Goal: Transaction & Acquisition: Book appointment/travel/reservation

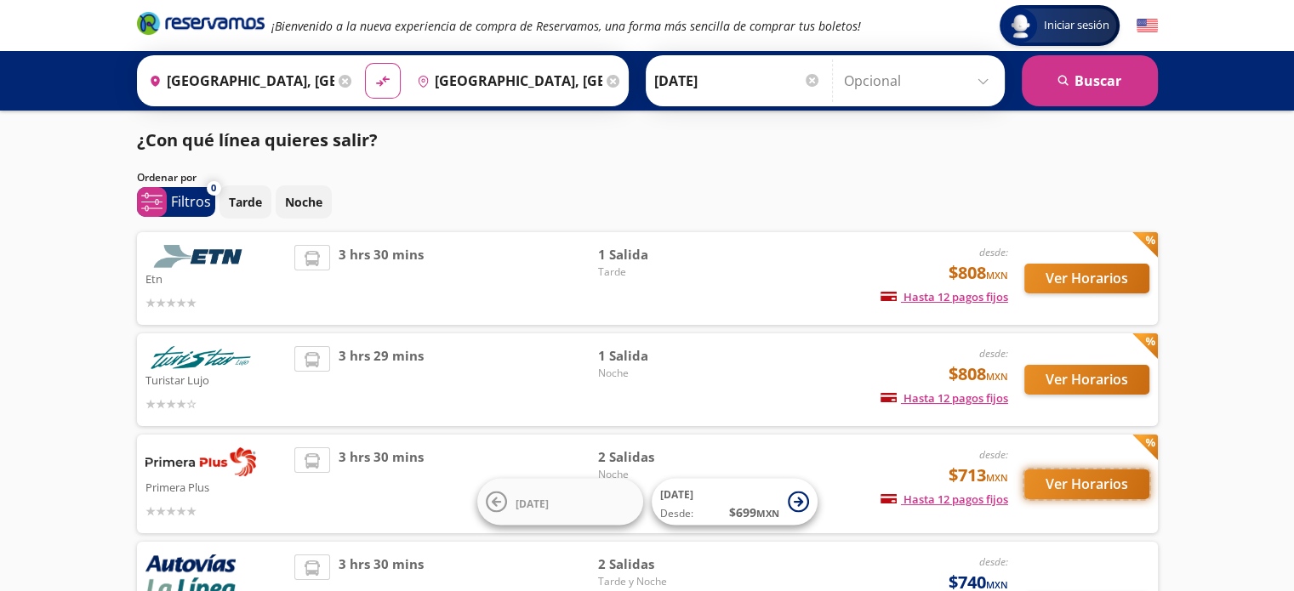
click at [1053, 487] on button "Ver Horarios" at bounding box center [1086, 485] width 125 height 30
click at [214, 355] on img at bounding box center [200, 357] width 111 height 23
click at [1069, 381] on button "Ver Horarios" at bounding box center [1086, 380] width 125 height 30
click at [1076, 276] on button "Ver Horarios" at bounding box center [1086, 279] width 125 height 30
click at [1086, 377] on button "Ver Horarios" at bounding box center [1086, 380] width 125 height 30
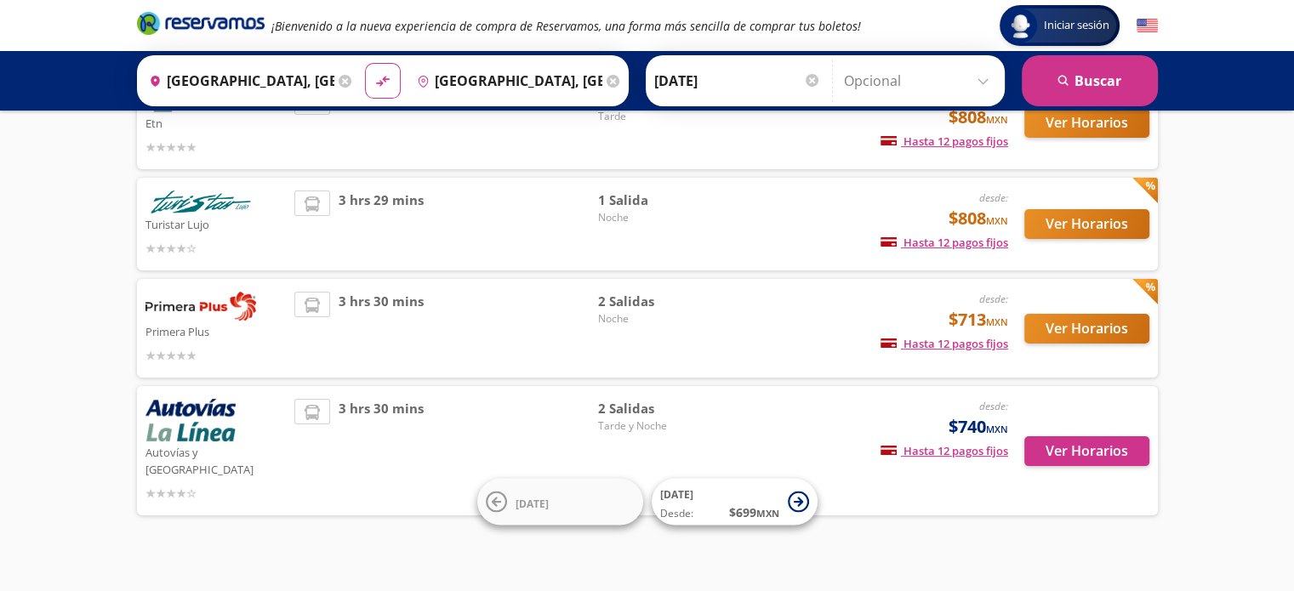
scroll to position [157, 0]
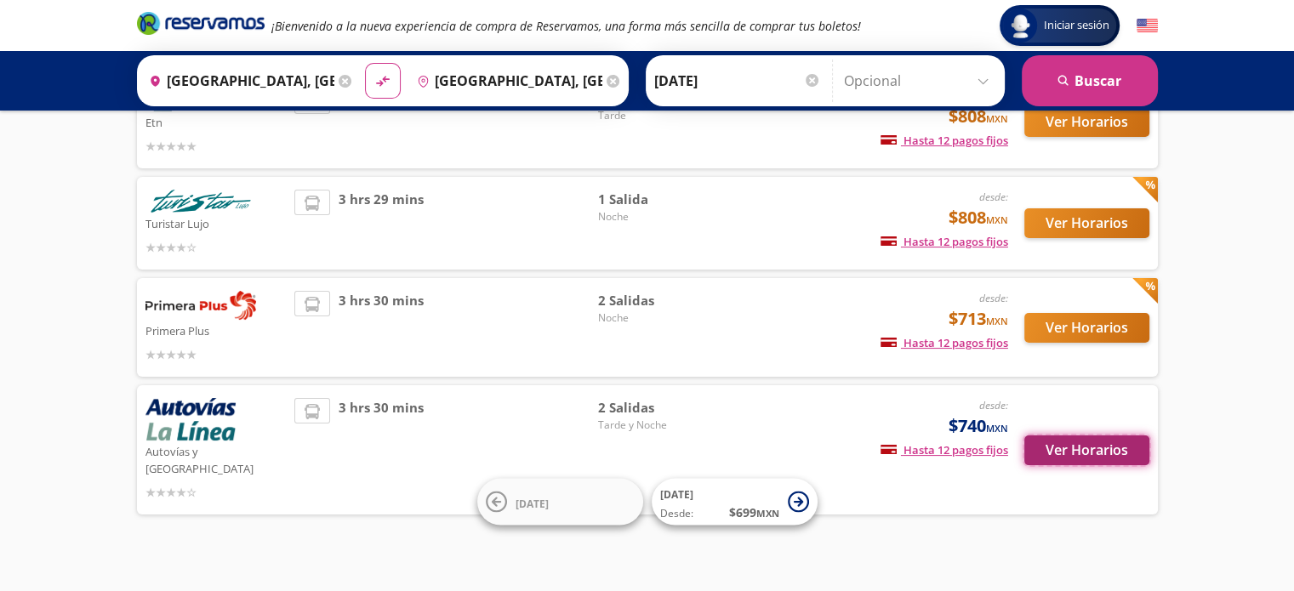
click at [1090, 437] on button "Ver Horarios" at bounding box center [1086, 451] width 125 height 30
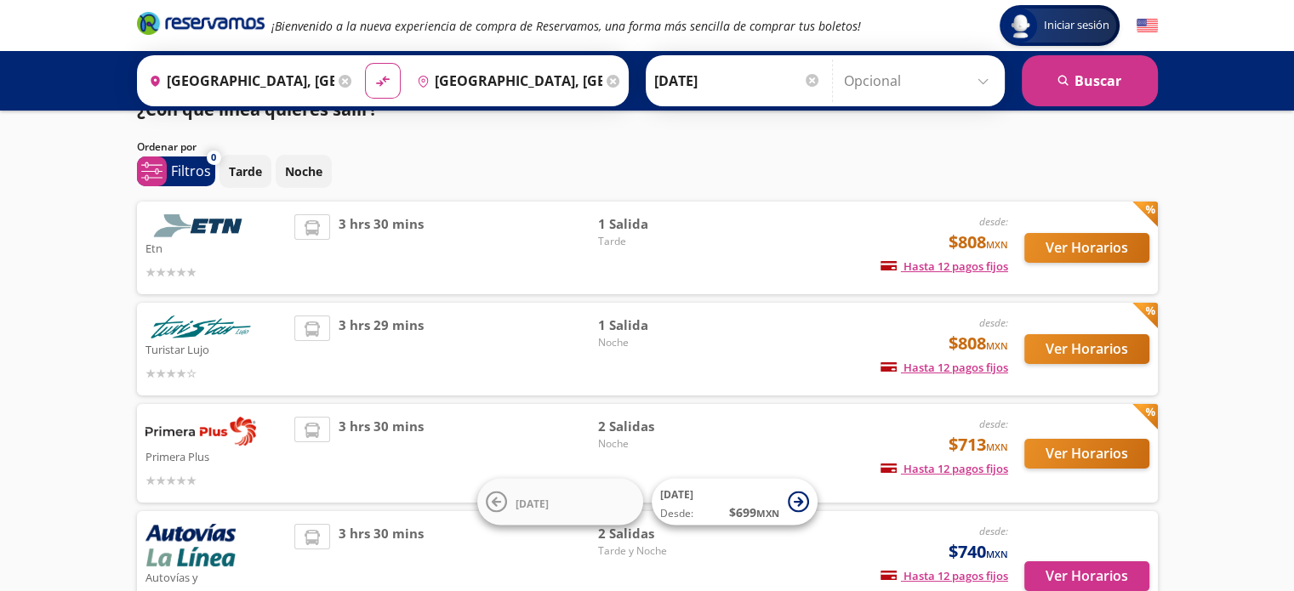
scroll to position [85, 0]
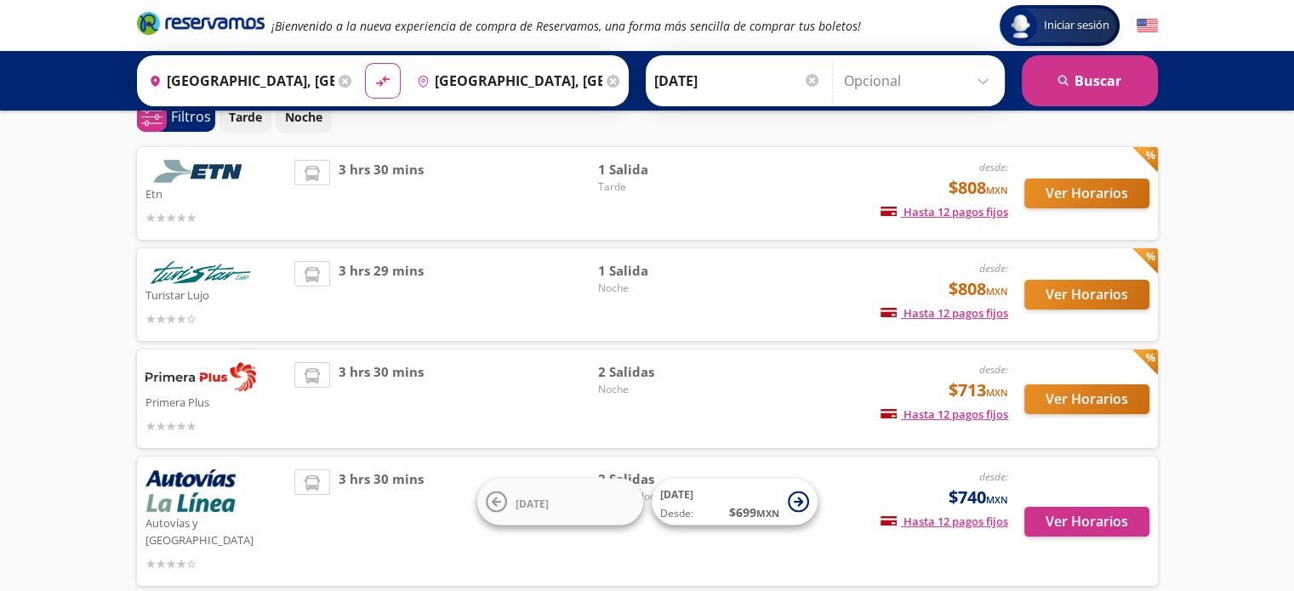
click at [339, 79] on icon at bounding box center [345, 81] width 13 height 13
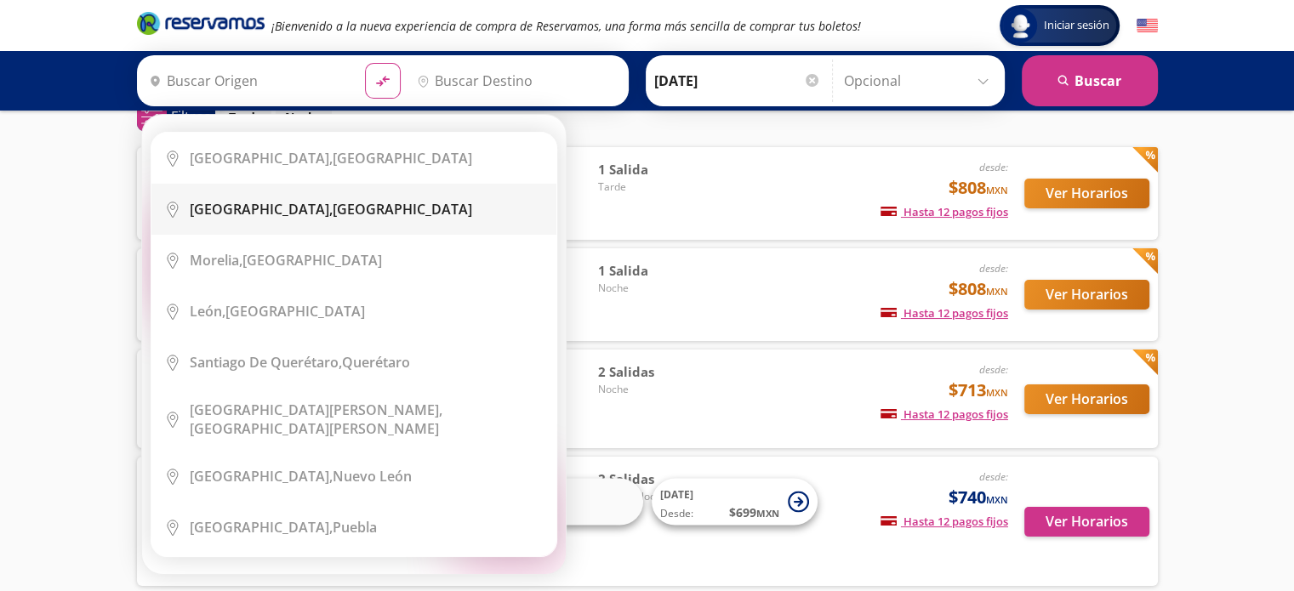
click at [260, 215] on b "[GEOGRAPHIC_DATA]," at bounding box center [261, 209] width 143 height 19
type input "[GEOGRAPHIC_DATA], [GEOGRAPHIC_DATA]"
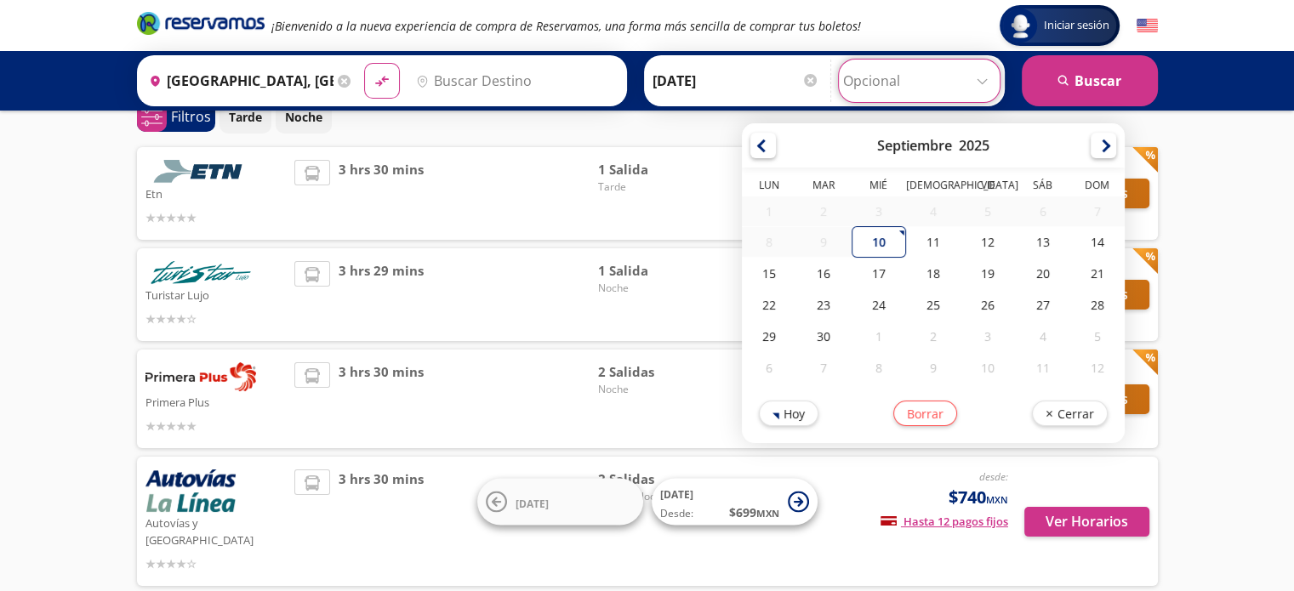
click at [980, 84] on input "Opcional" at bounding box center [919, 81] width 152 height 43
click at [869, 237] on div "10" at bounding box center [879, 241] width 54 height 31
type input "[DATE]"
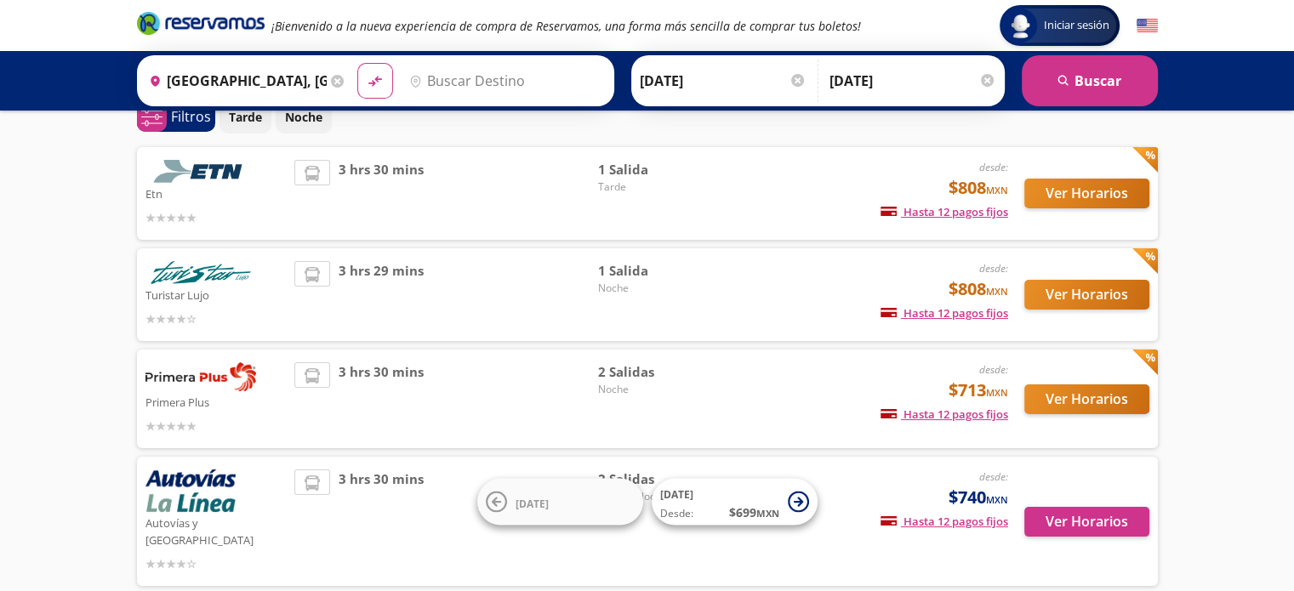
click at [508, 74] on input "Destino" at bounding box center [503, 81] width 202 height 43
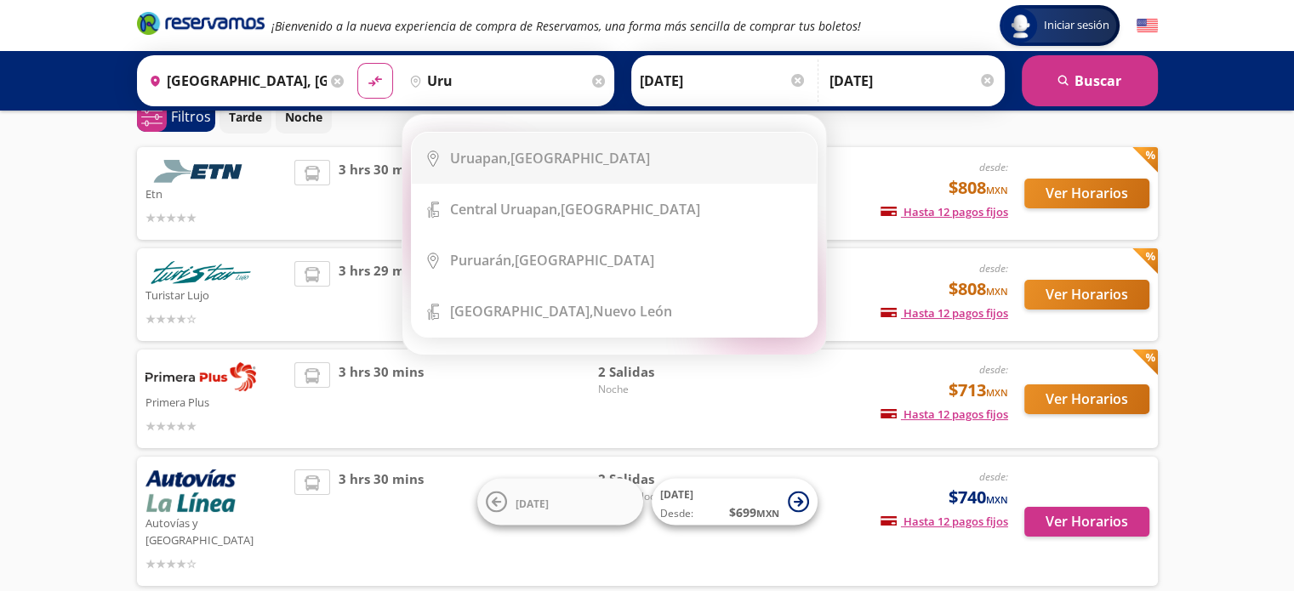
click at [541, 156] on div "Uruapan, [GEOGRAPHIC_DATA]" at bounding box center [550, 158] width 200 height 19
type input "Uruapan, [GEOGRAPHIC_DATA]"
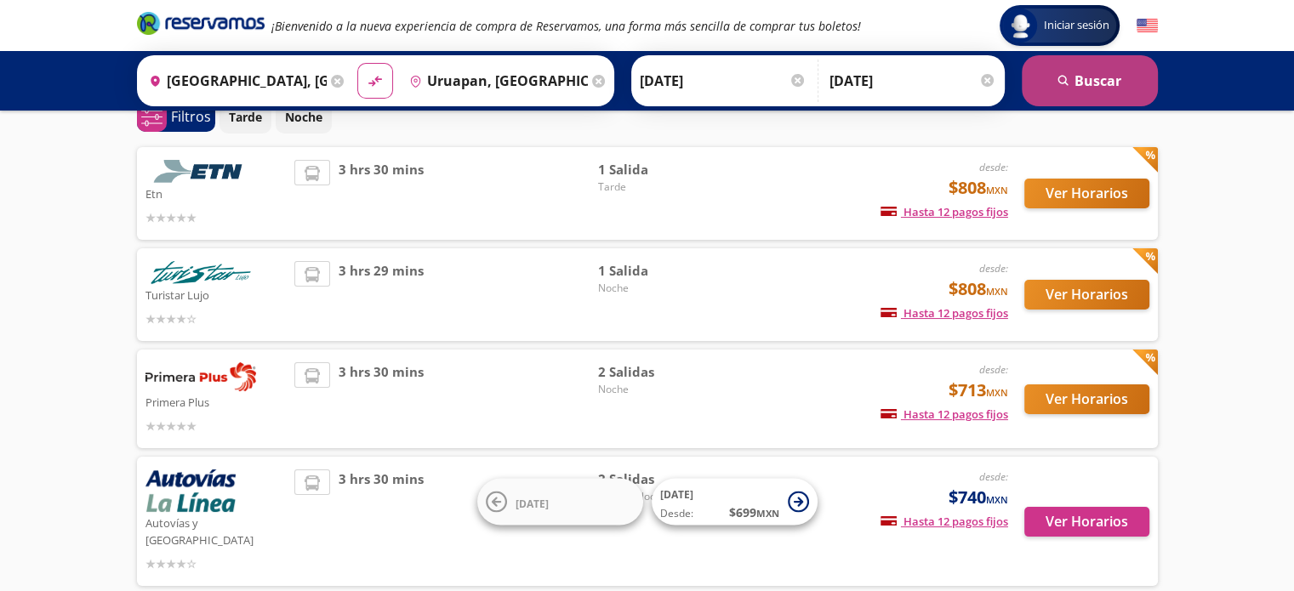
click at [1099, 85] on button "search [GEOGRAPHIC_DATA]" at bounding box center [1090, 80] width 136 height 51
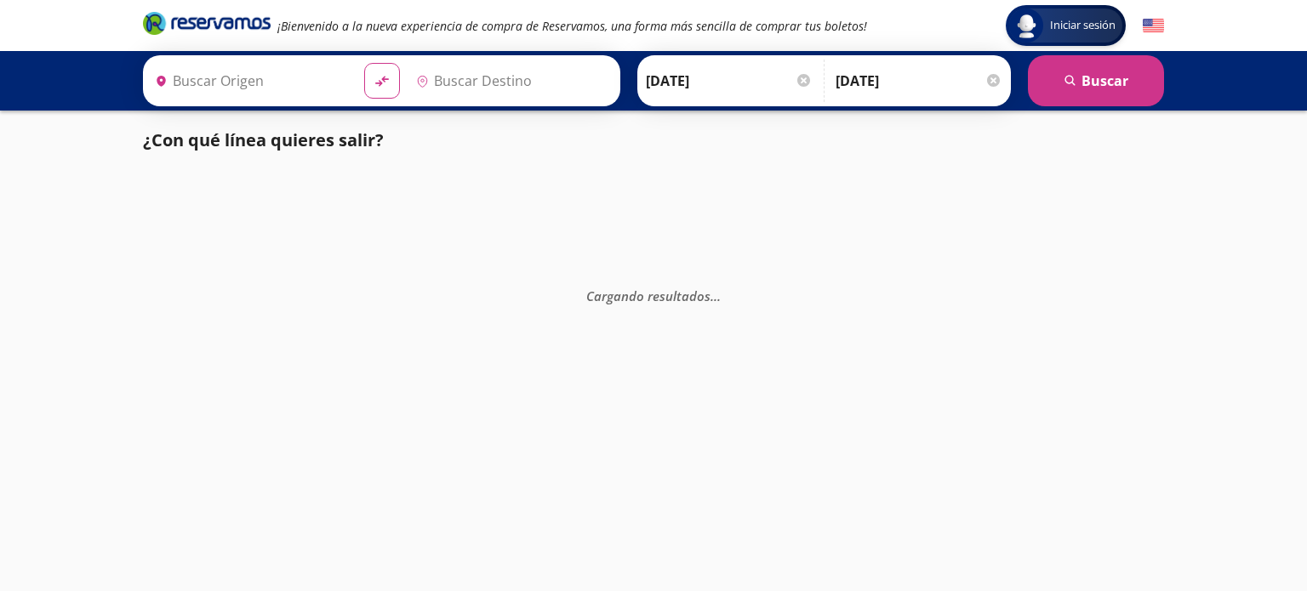
type input "Uruapan, [GEOGRAPHIC_DATA]"
type input "[GEOGRAPHIC_DATA], [GEOGRAPHIC_DATA]"
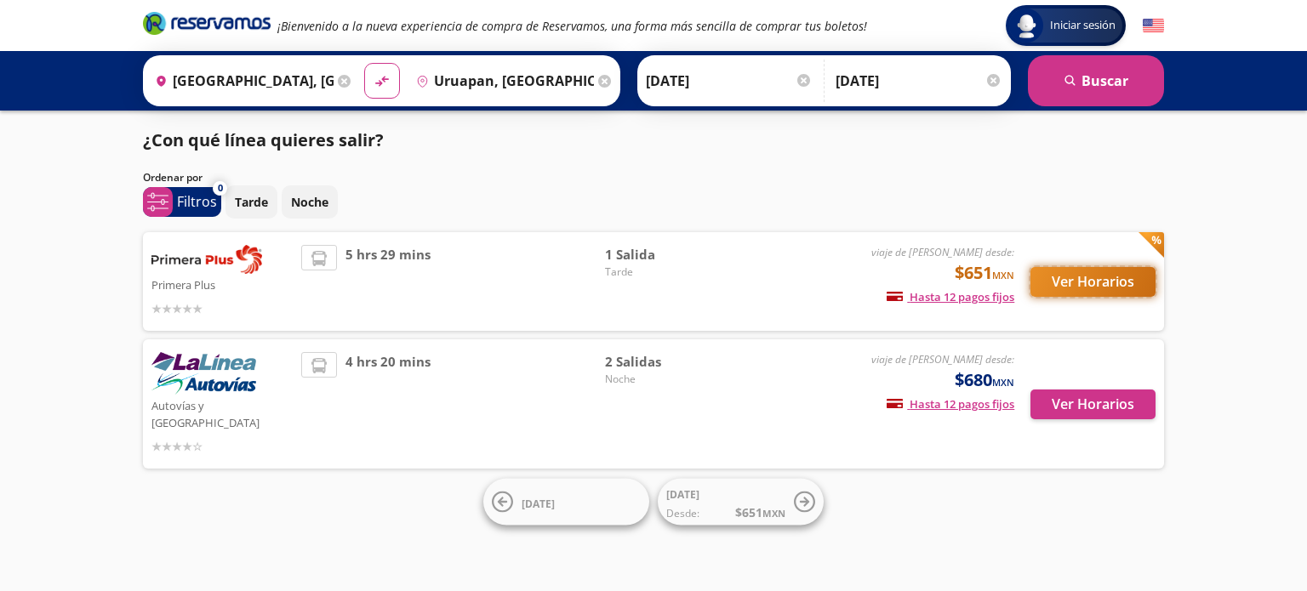
click at [1101, 282] on button "Ver Horarios" at bounding box center [1092, 282] width 125 height 30
click at [1096, 404] on button "Ver Horarios" at bounding box center [1092, 405] width 125 height 30
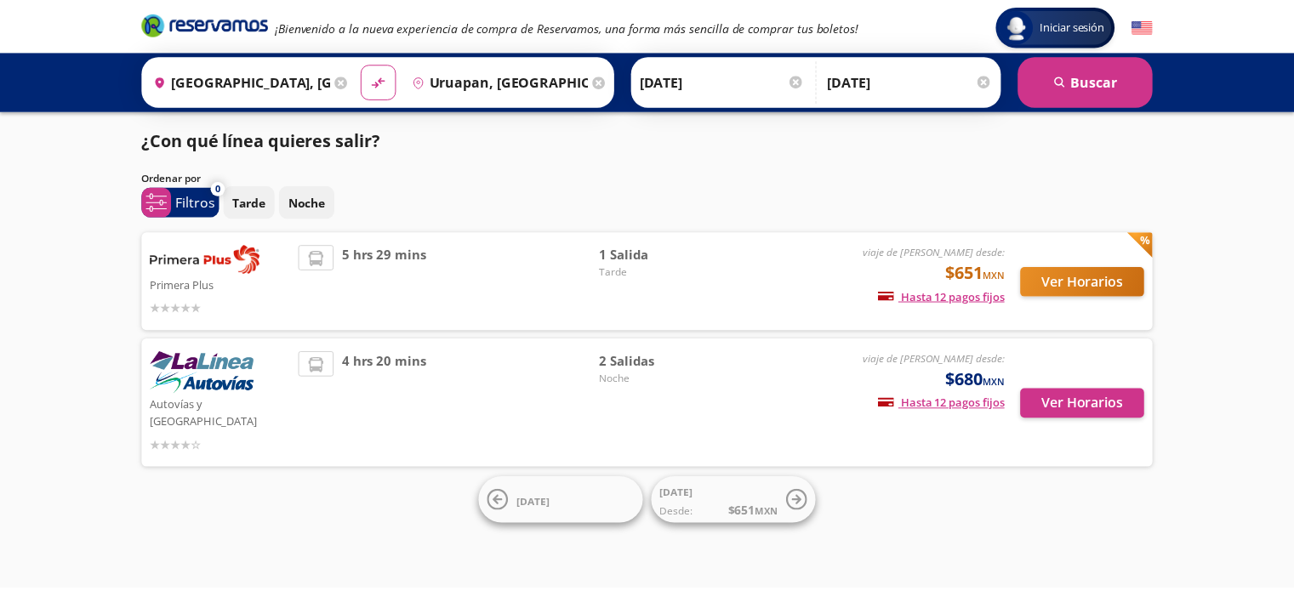
scroll to position [85, 0]
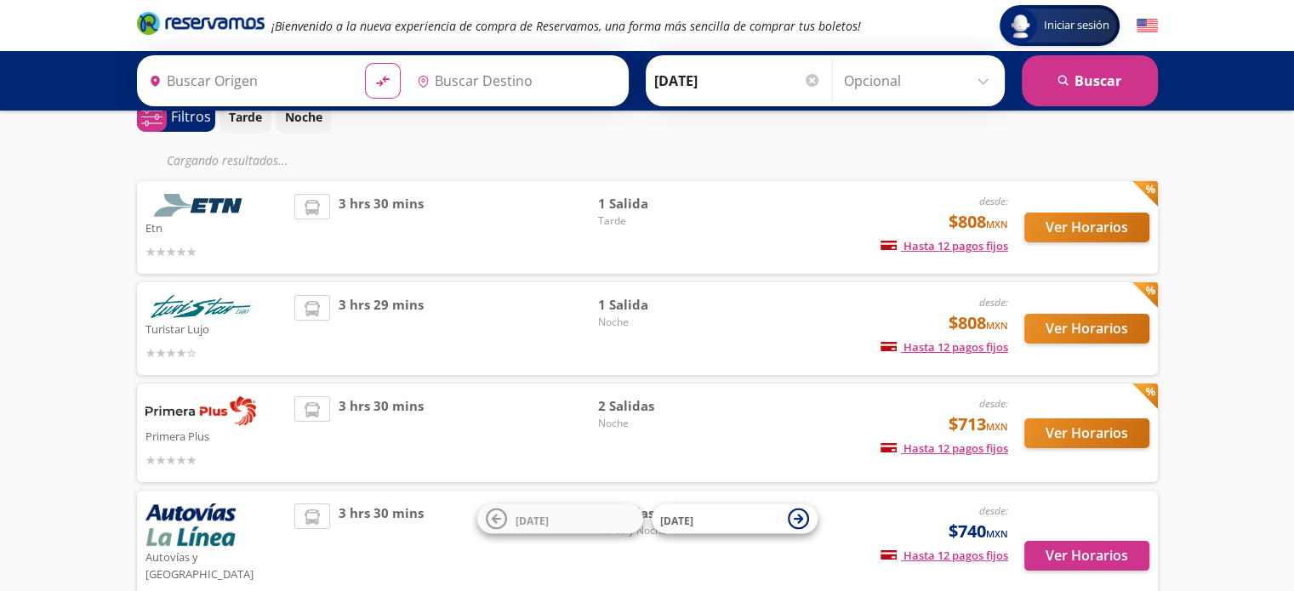
type input "[GEOGRAPHIC_DATA], [GEOGRAPHIC_DATA]"
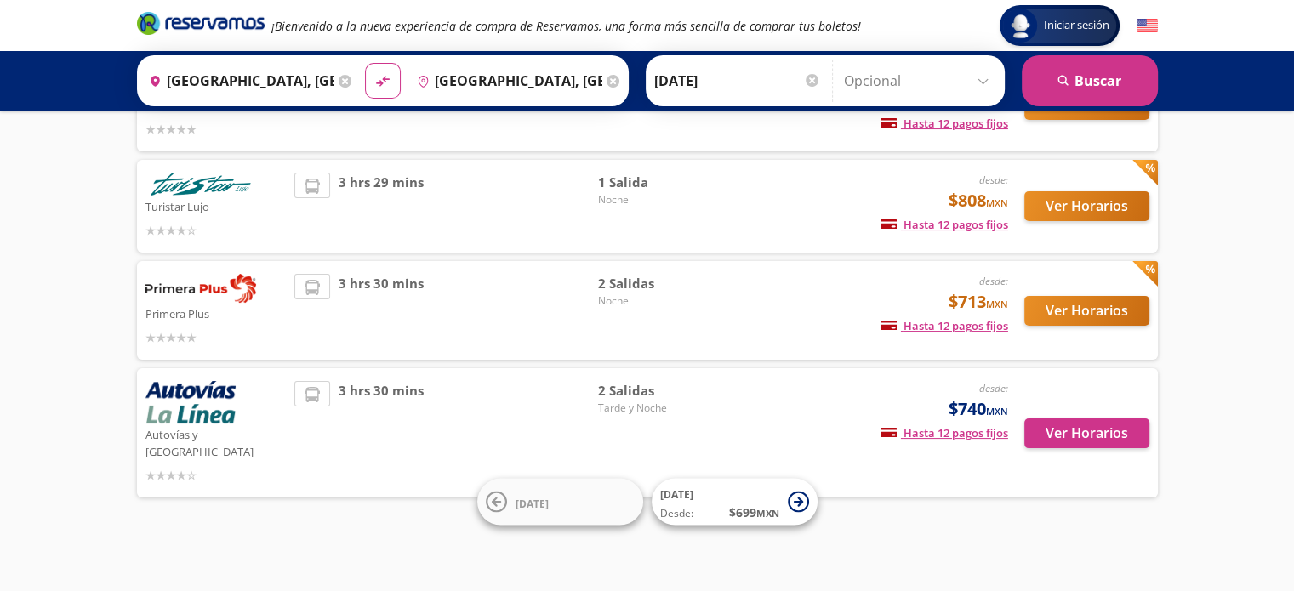
scroll to position [157, 0]
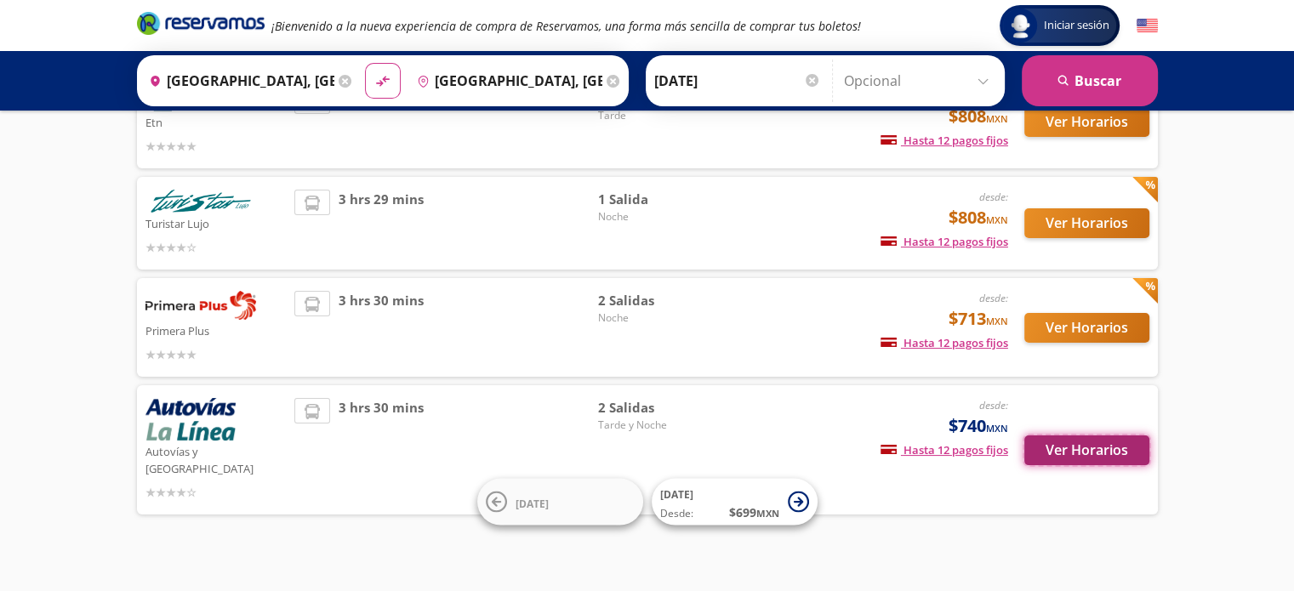
click at [1114, 442] on button "Ver Horarios" at bounding box center [1086, 451] width 125 height 30
